Goal: Information Seeking & Learning: Learn about a topic

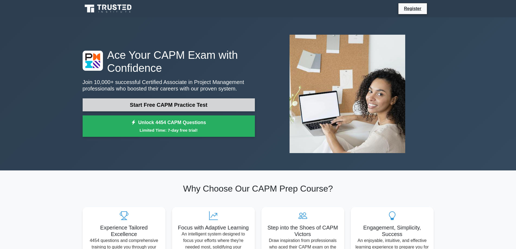
click at [217, 105] on link "Start Free CAPM Practice Test" at bounding box center [169, 104] width 172 height 13
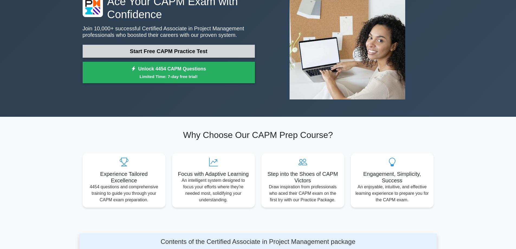
scroll to position [54, 0]
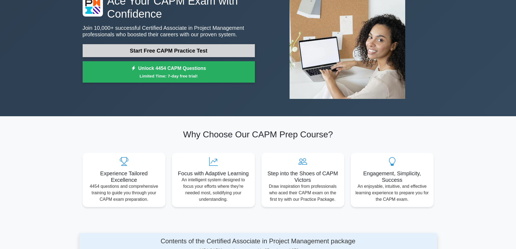
click at [152, 51] on link "Start Free CAPM Practice Test" at bounding box center [169, 50] width 172 height 13
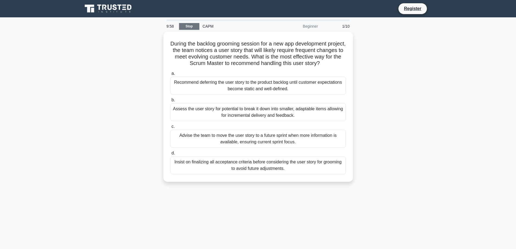
click at [190, 25] on link "Stop" at bounding box center [189, 26] width 20 height 7
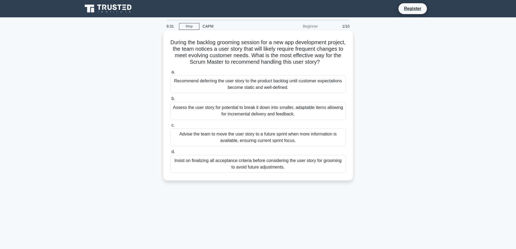
click at [233, 109] on div "Assess the user story for potential to break it down into smaller, adaptable it…" at bounding box center [257, 111] width 175 height 18
click at [170, 100] on input "b. Assess the user story for potential to break it down into smaller, adaptable…" at bounding box center [170, 99] width 0 height 4
